Goal: Task Accomplishment & Management: Use online tool/utility

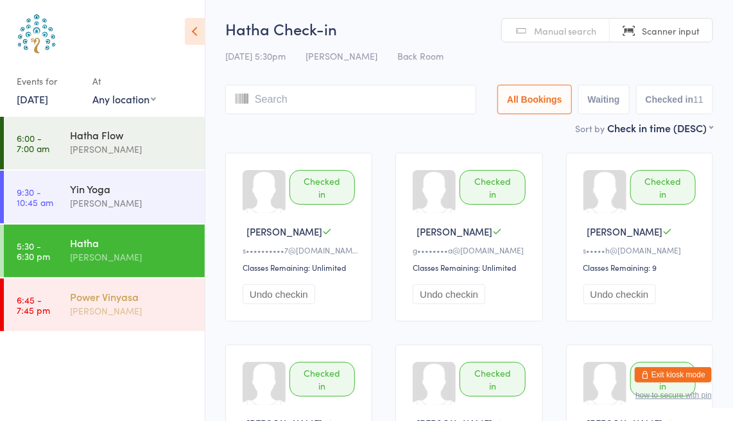
click at [101, 327] on div "Power Vinyasa [PERSON_NAME]" at bounding box center [137, 304] width 135 height 51
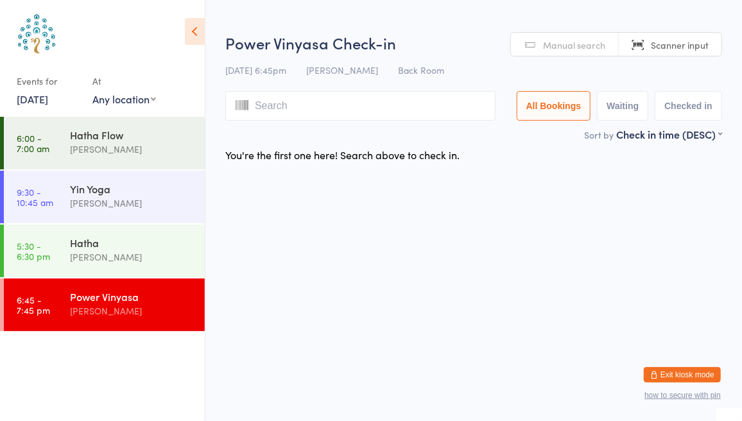
click at [557, 36] on link "Manual search" at bounding box center [565, 45] width 108 height 24
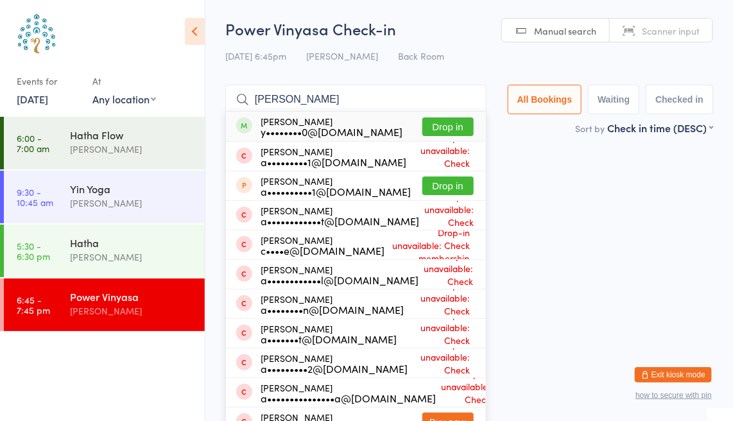
type input "[PERSON_NAME]"
click at [451, 120] on button "Drop in" at bounding box center [447, 126] width 51 height 19
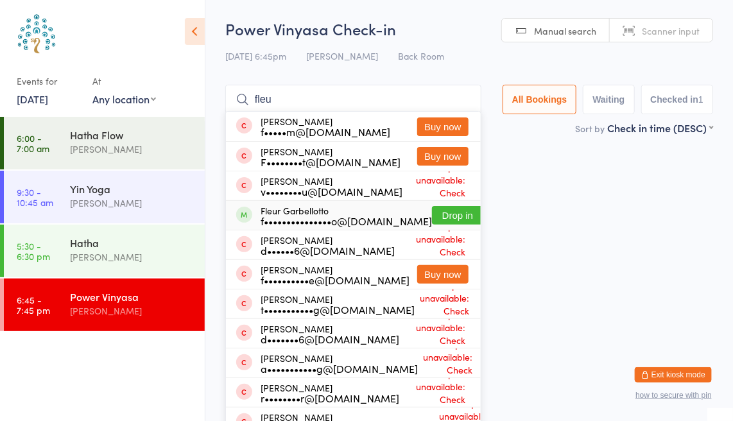
type input "fleu"
click at [437, 211] on button "Drop in" at bounding box center [457, 215] width 51 height 19
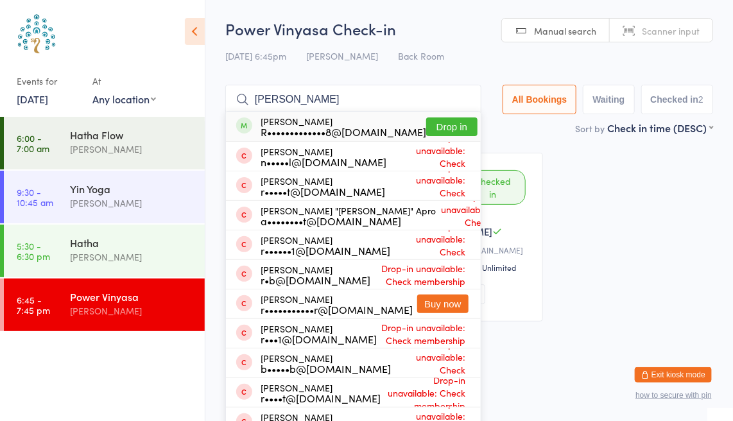
type input "[PERSON_NAME]"
click at [444, 127] on button "Drop in" at bounding box center [451, 126] width 51 height 19
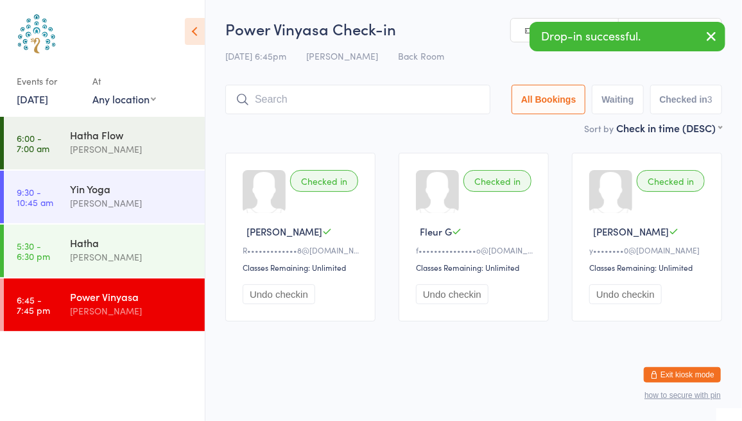
click at [716, 37] on icon "button" at bounding box center [711, 36] width 15 height 16
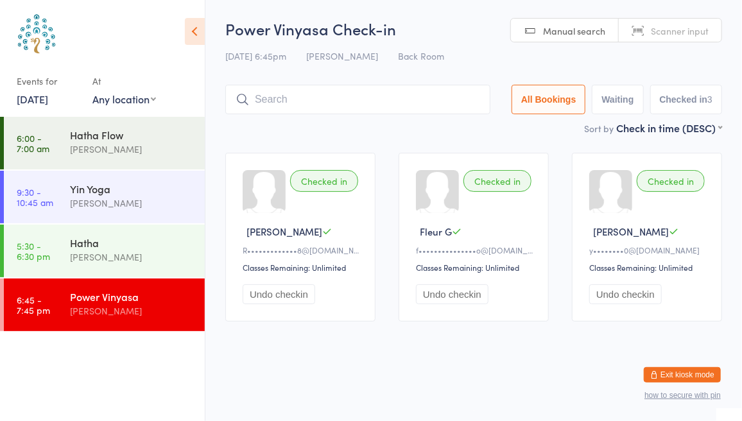
click at [334, 101] on input "search" at bounding box center [357, 100] width 265 height 30
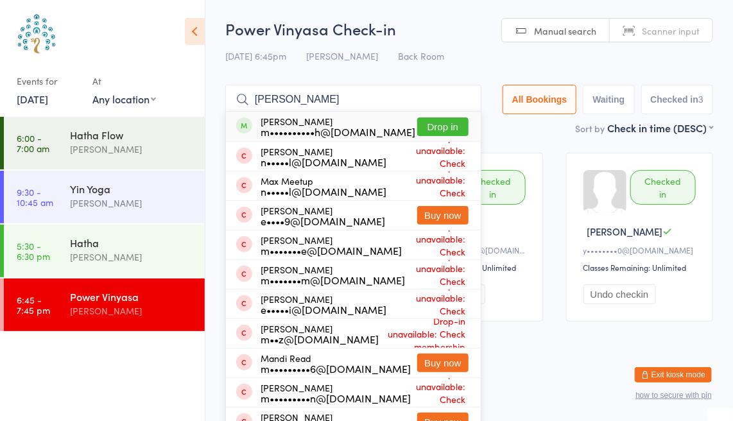
type input "[PERSON_NAME]"
click at [447, 130] on button "Drop in" at bounding box center [442, 126] width 51 height 19
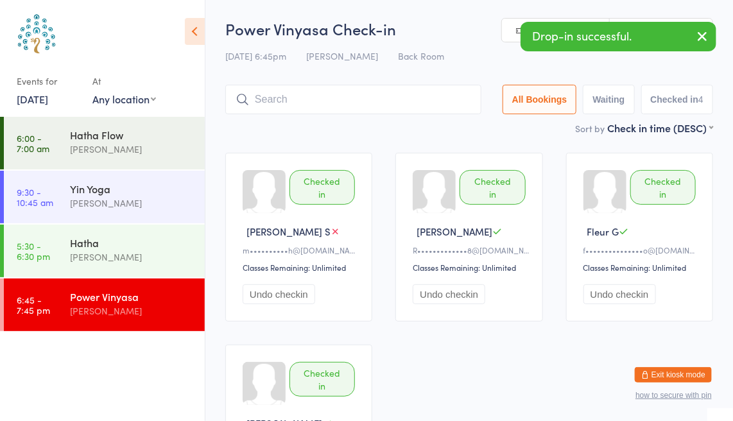
click at [704, 51] on button "button" at bounding box center [702, 37] width 28 height 30
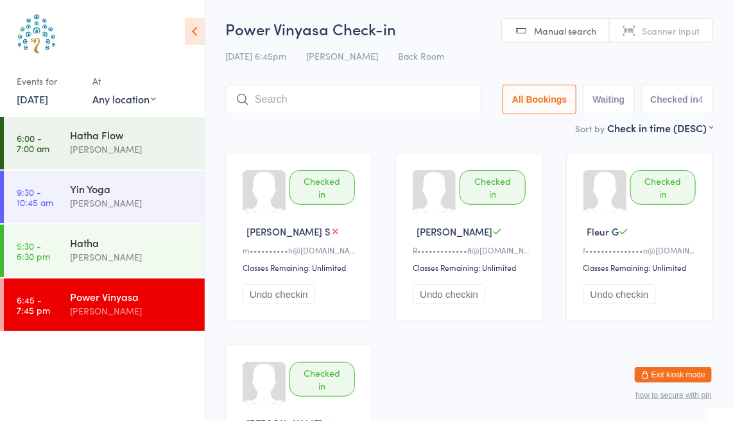
click at [661, 39] on link "Scanner input" at bounding box center [661, 31] width 103 height 24
type input "7969"
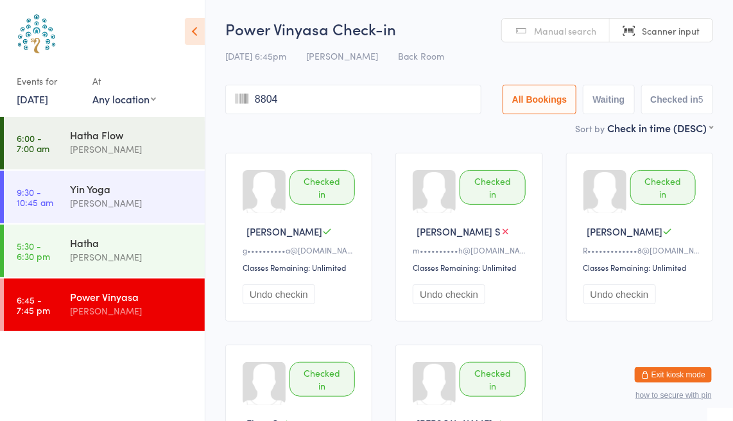
type input "8804"
type input "4553"
type input "8419"
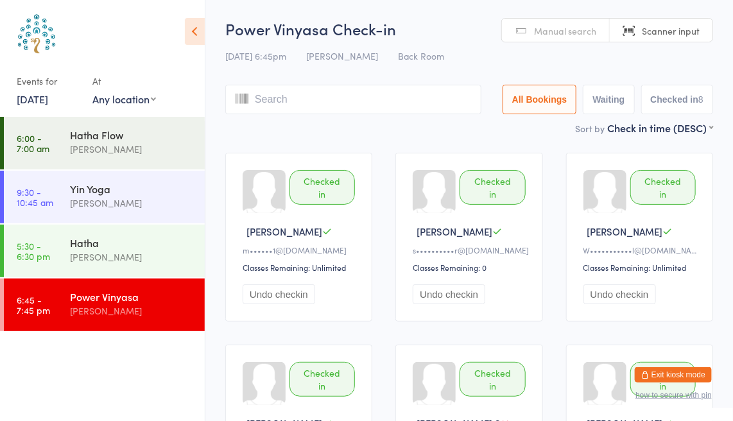
click at [556, 25] on span "Manual search" at bounding box center [565, 30] width 62 height 13
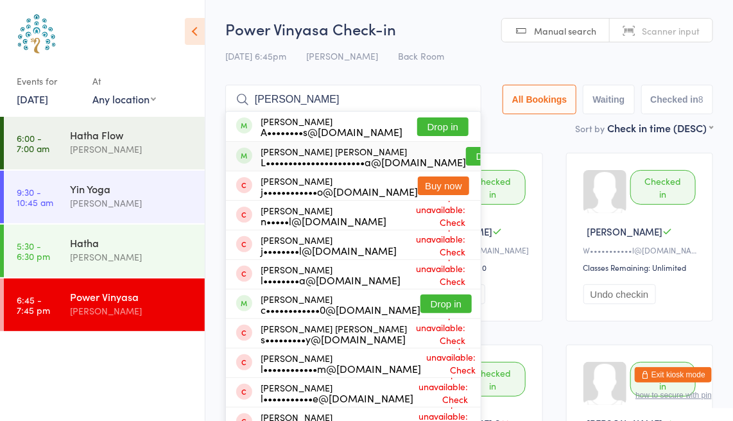
type input "[PERSON_NAME]"
click at [466, 150] on button "Drop in" at bounding box center [491, 156] width 51 height 19
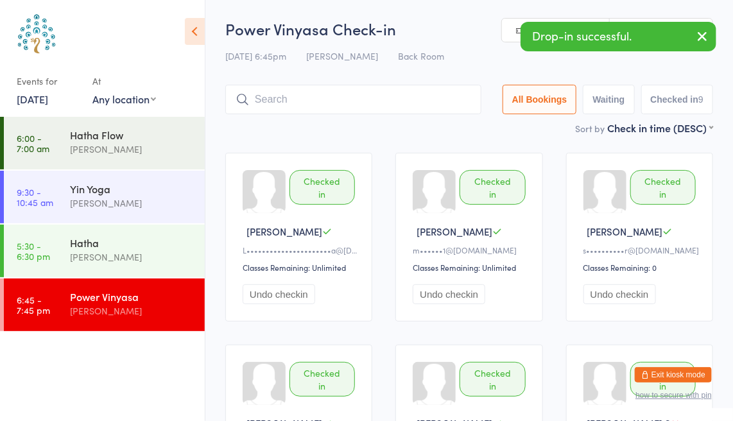
click at [441, 150] on div "Checked in [PERSON_NAME]••••••••••••••••••••••a@[DOMAIN_NAME] Classes Remaining…" at bounding box center [469, 429] width 511 height 576
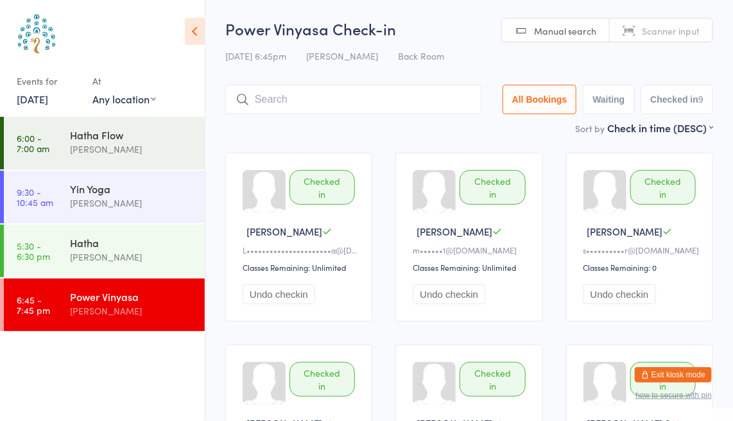
click at [666, 31] on span "Scanner input" at bounding box center [671, 30] width 58 height 13
type input "7229"
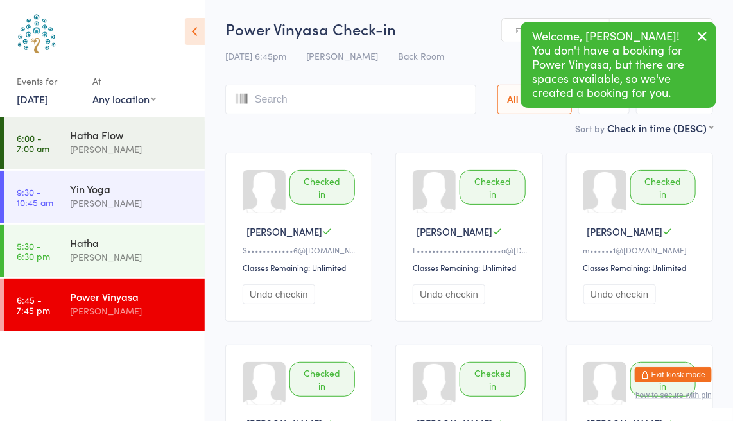
click at [710, 35] on button "button" at bounding box center [702, 37] width 28 height 30
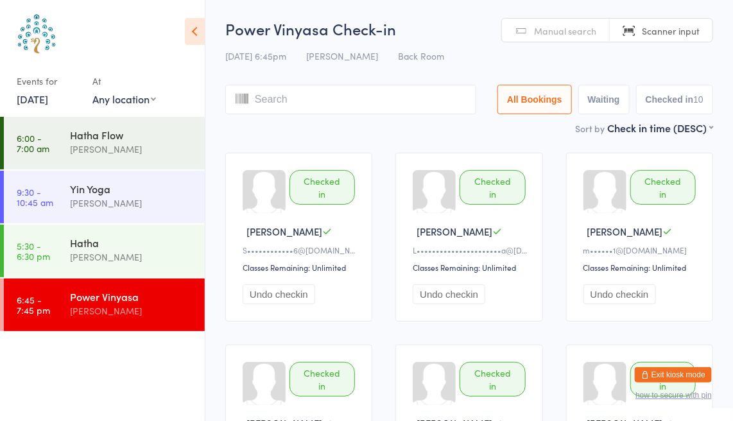
click at [549, 39] on link "Manual search" at bounding box center [556, 31] width 108 height 24
type input "n"
type input ","
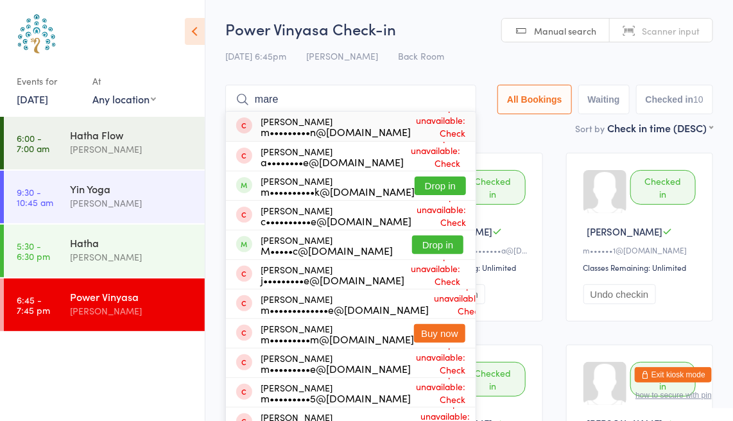
type input "mare"
click at [442, 252] on button "Drop in" at bounding box center [437, 245] width 51 height 19
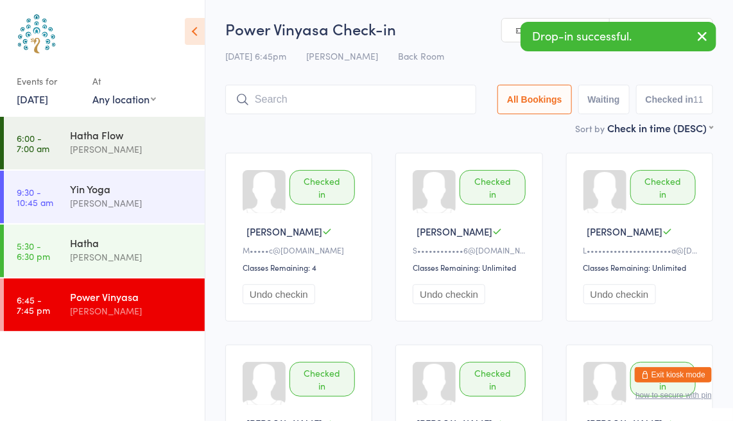
click at [709, 48] on button "button" at bounding box center [702, 37] width 28 height 30
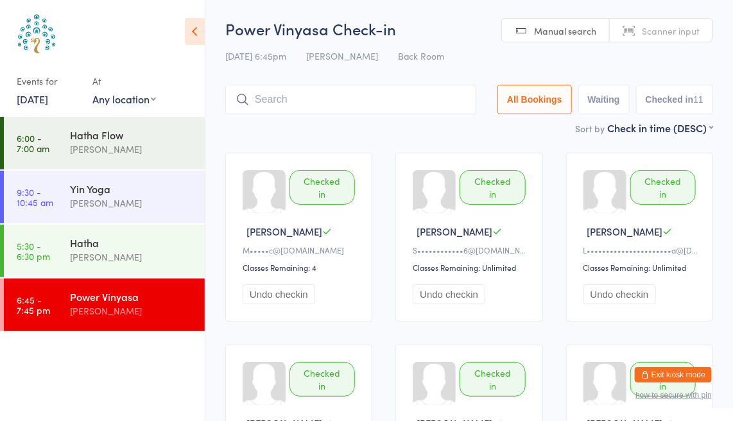
click at [673, 38] on link "Scanner input" at bounding box center [661, 31] width 103 height 24
type input "8417"
